Goal: Book appointment/travel/reservation

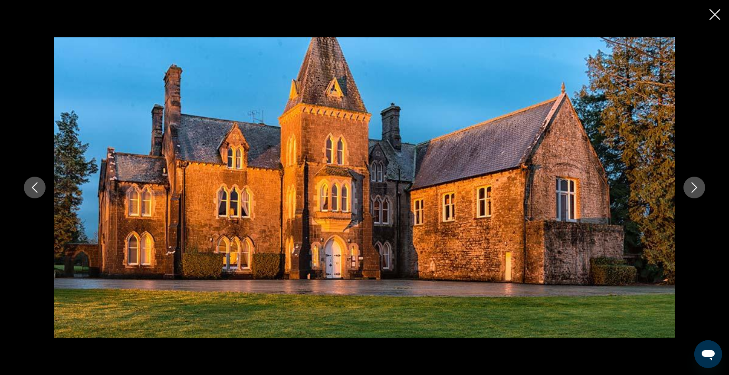
click at [717, 15] on icon "Close slideshow" at bounding box center [715, 14] width 11 height 11
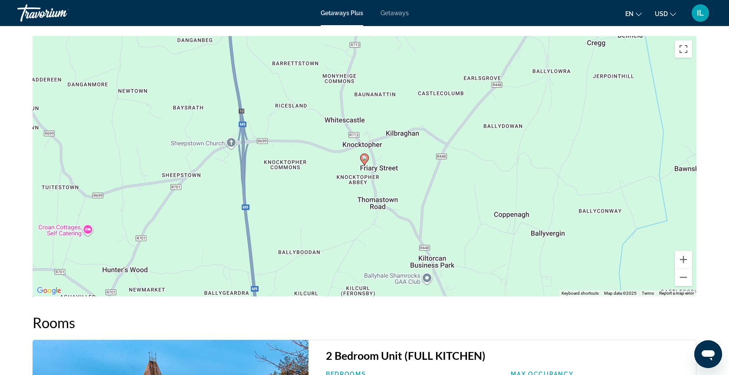
scroll to position [1025, 0]
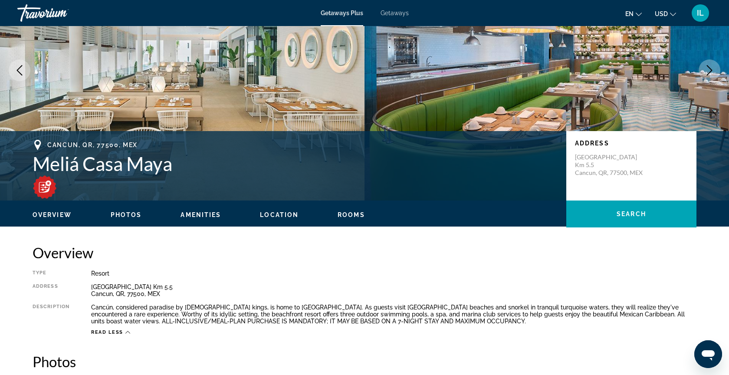
scroll to position [87, 0]
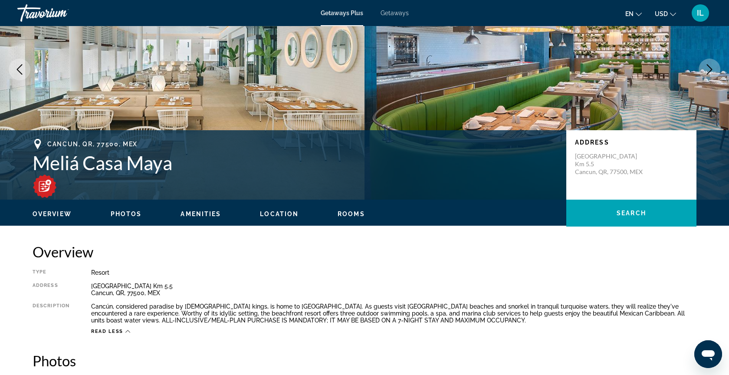
click at [708, 73] on icon "Next image" at bounding box center [710, 69] width 10 height 10
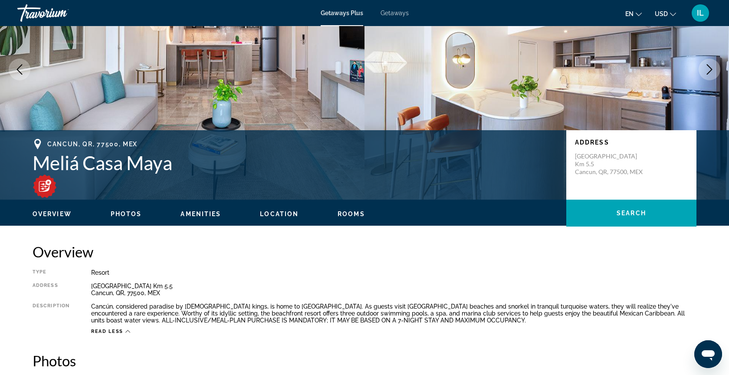
click at [708, 73] on icon "Next image" at bounding box center [710, 69] width 6 height 10
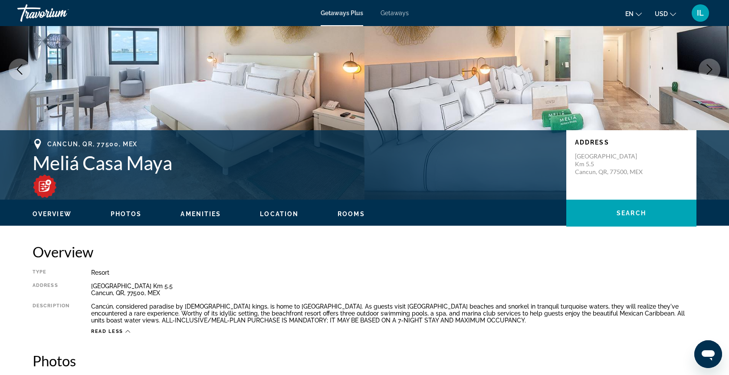
click at [708, 73] on icon "Next image" at bounding box center [710, 69] width 6 height 10
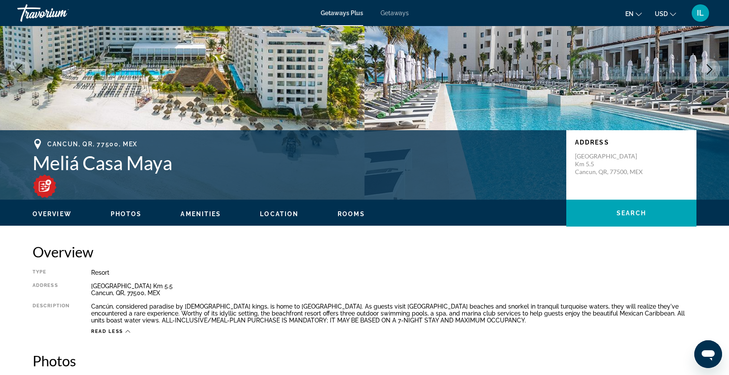
click at [708, 73] on icon "Next image" at bounding box center [710, 69] width 10 height 10
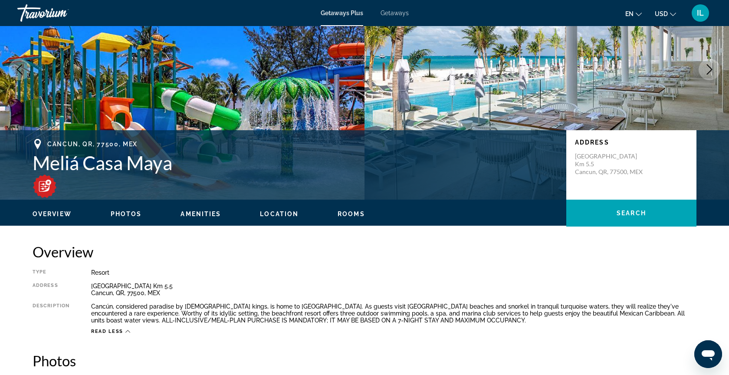
click at [708, 73] on icon "Next image" at bounding box center [710, 69] width 10 height 10
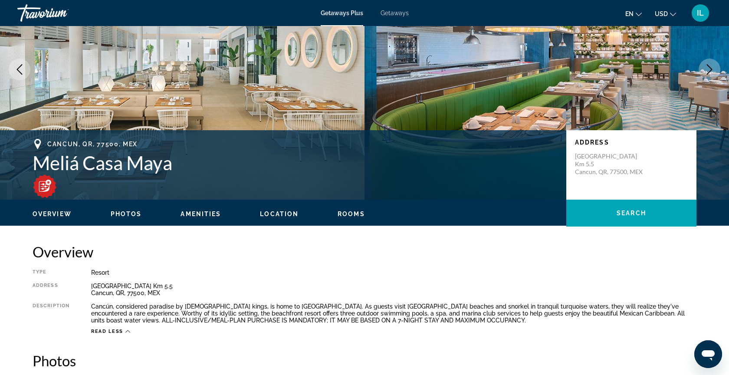
click at [708, 73] on icon "Next image" at bounding box center [710, 69] width 10 height 10
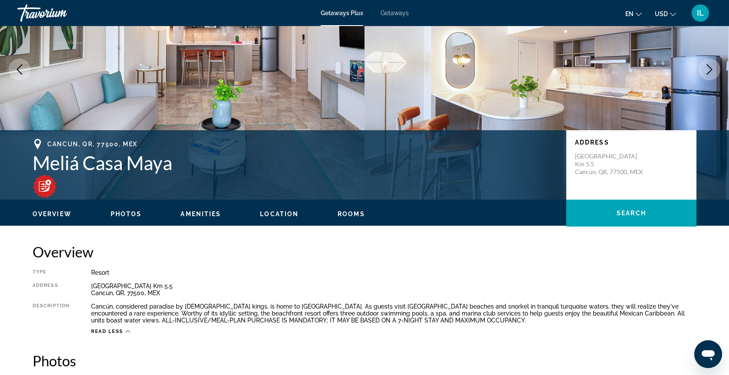
click at [708, 73] on icon "Next image" at bounding box center [710, 69] width 10 height 10
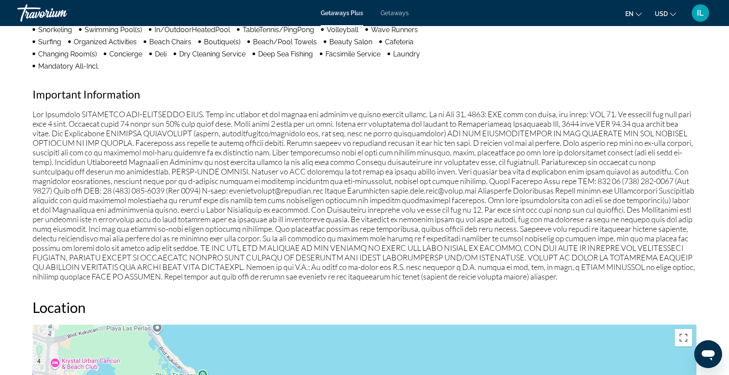
scroll to position [834, 0]
